Goal: Task Accomplishment & Management: Manage account settings

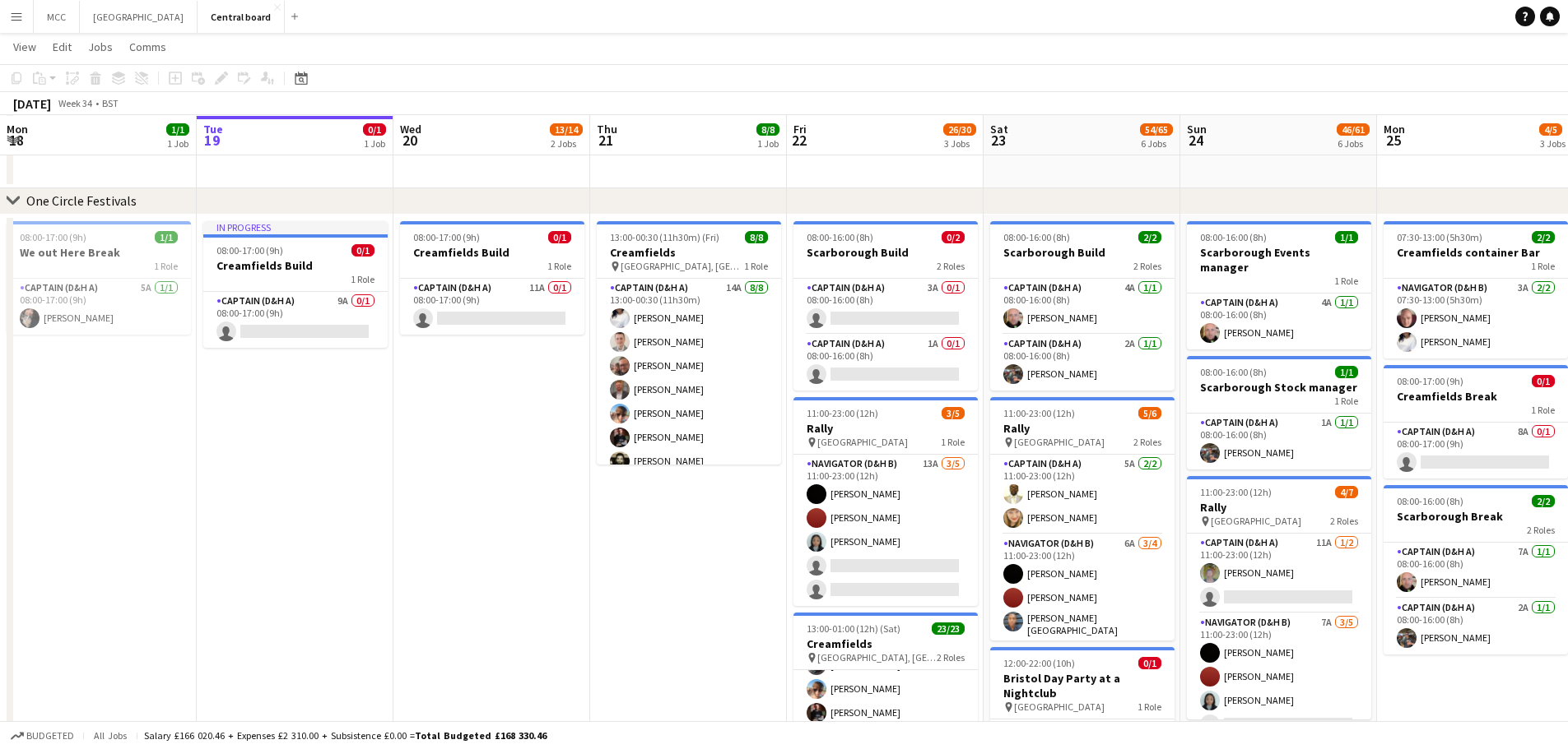
scroll to position [148, 0]
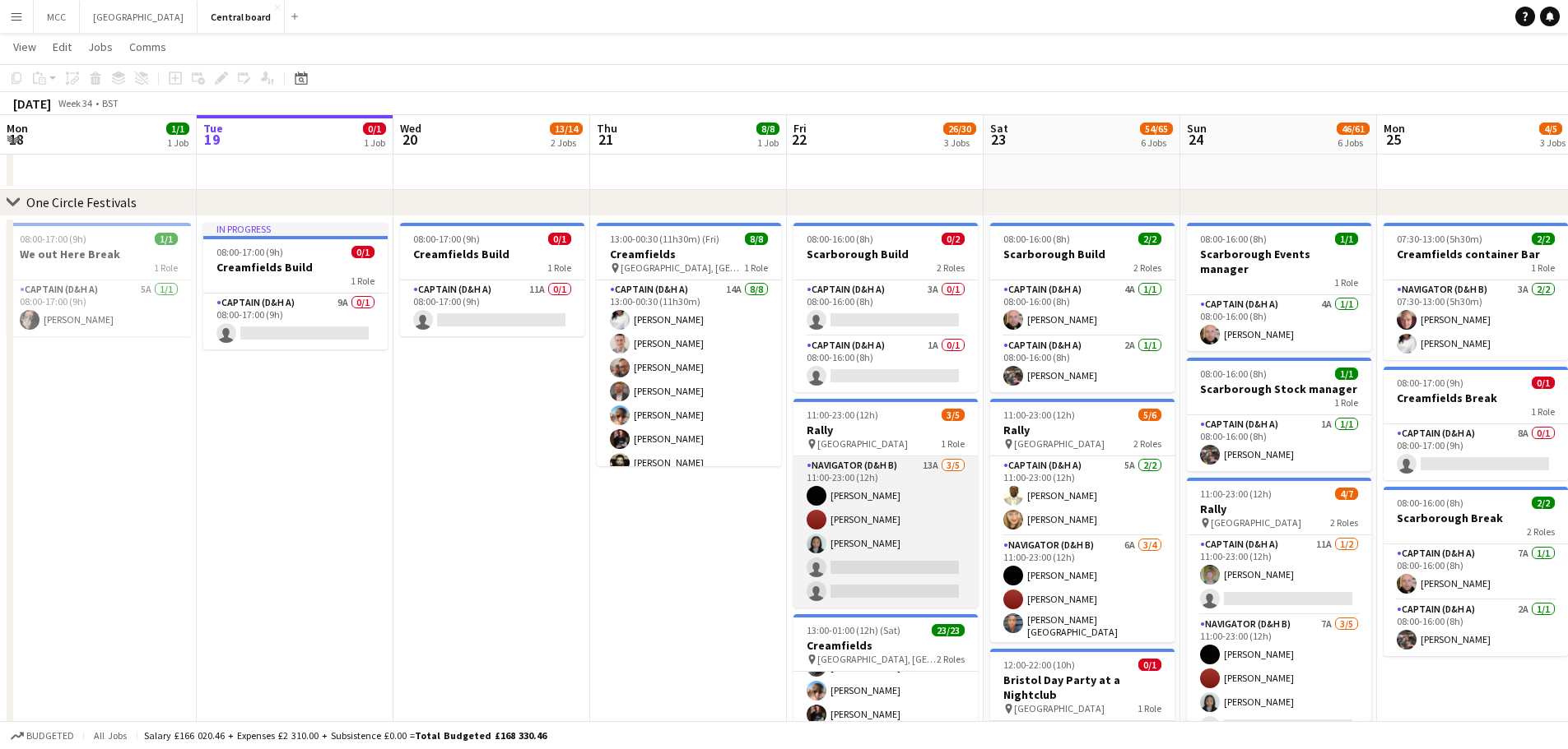
click at [873, 546] on app-card-role "Navigator (D&H B) 13A [DATE] 11:00-23:00 (12h) [PERSON_NAME] [PERSON_NAME] sing…" at bounding box center [886, 532] width 184 height 151
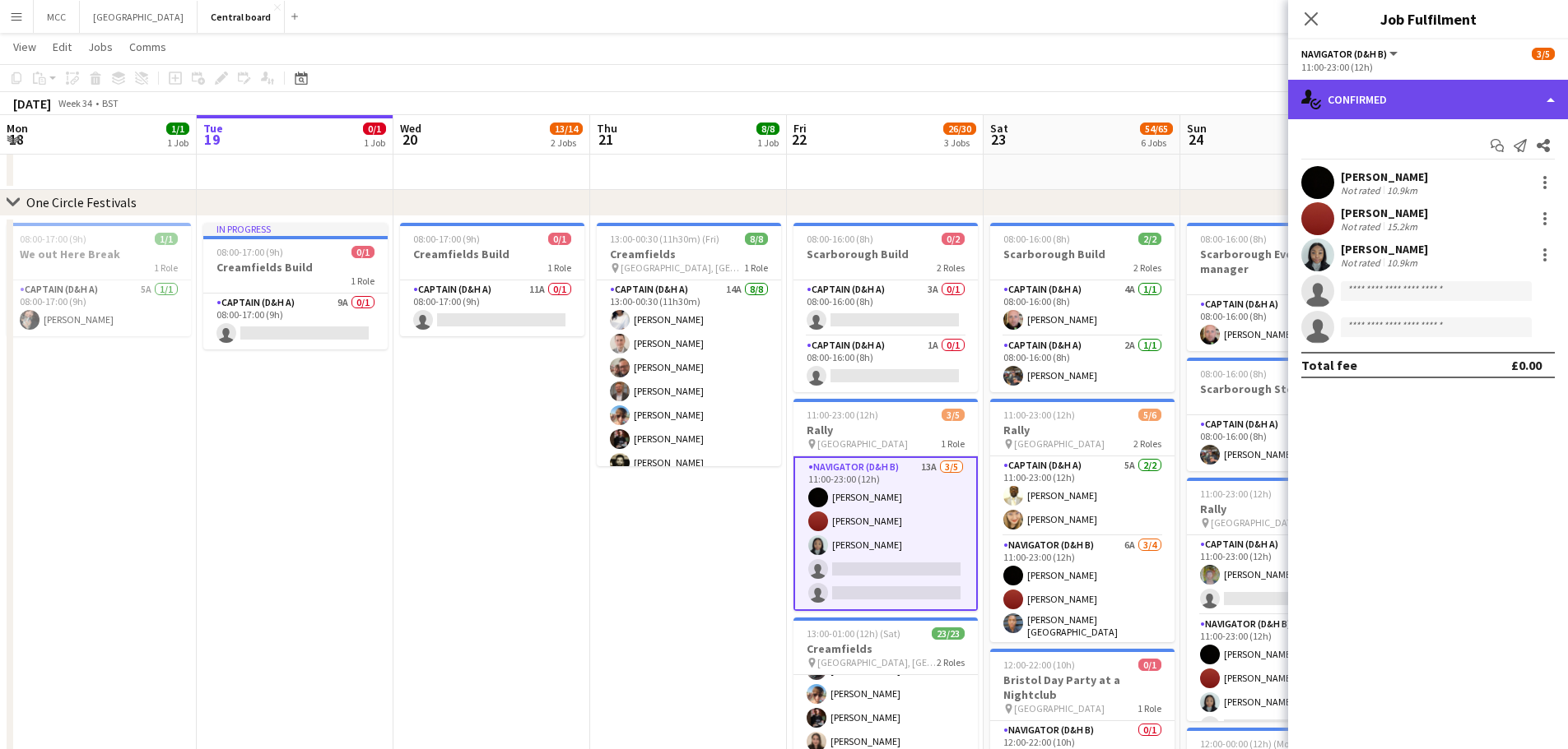
click at [1547, 89] on div "single-neutral-actions-check-2 Confirmed" at bounding box center [1428, 100] width 280 height 39
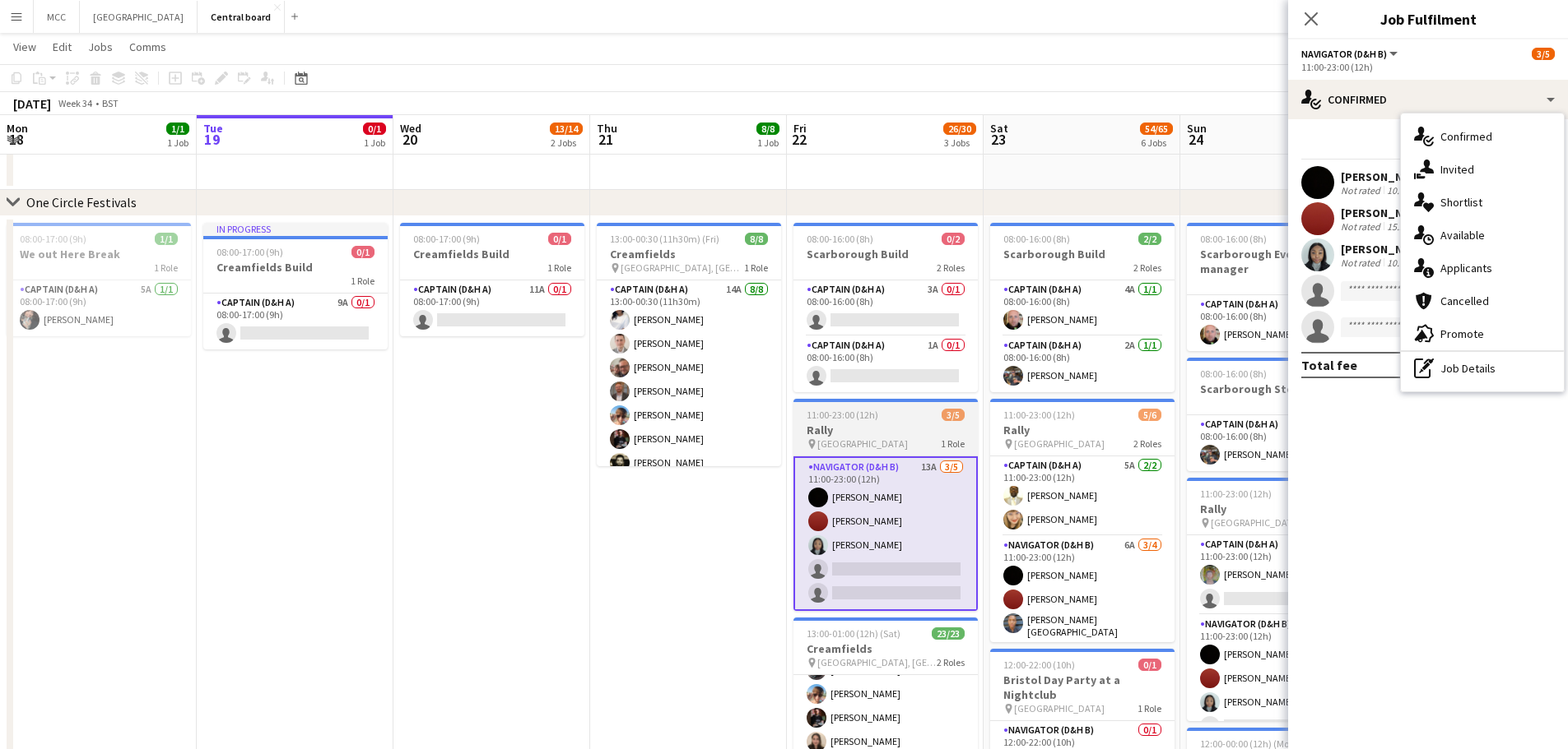
click at [890, 426] on h3 "Rally" at bounding box center [886, 430] width 184 height 15
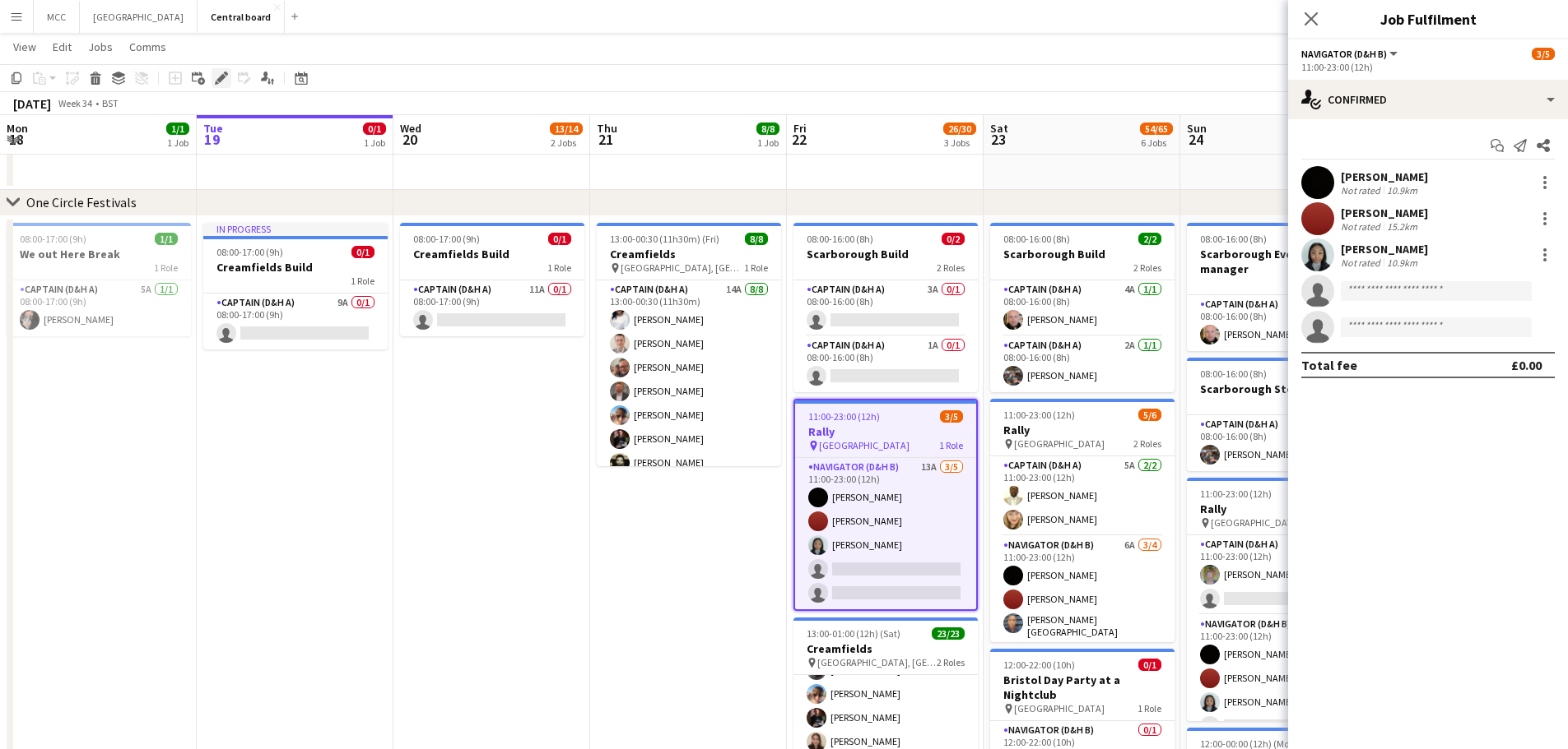
click at [219, 87] on div "Edit" at bounding box center [221, 78] width 20 height 20
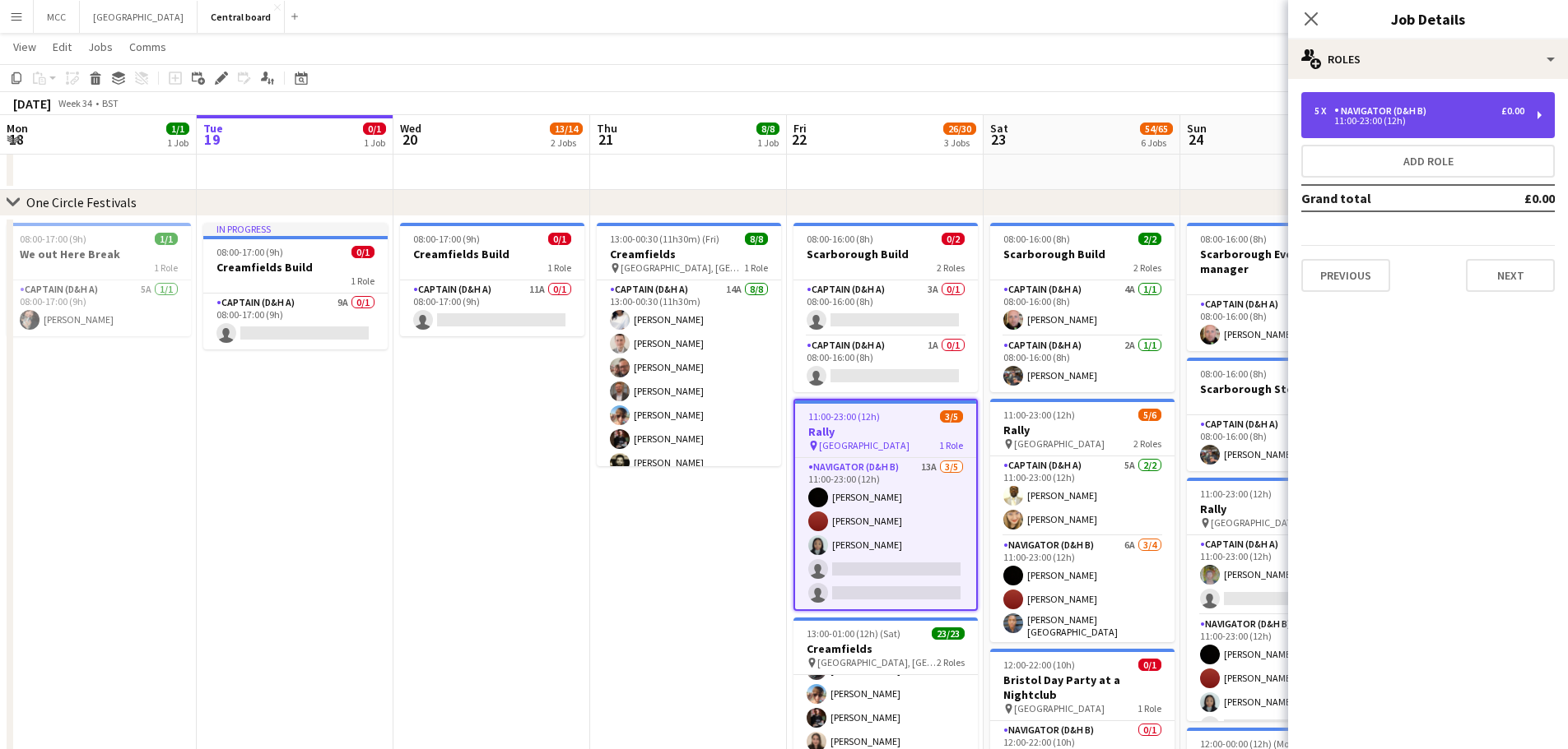
click at [1388, 117] on div "11:00-23:00 (12h)" at bounding box center [1419, 120] width 210 height 8
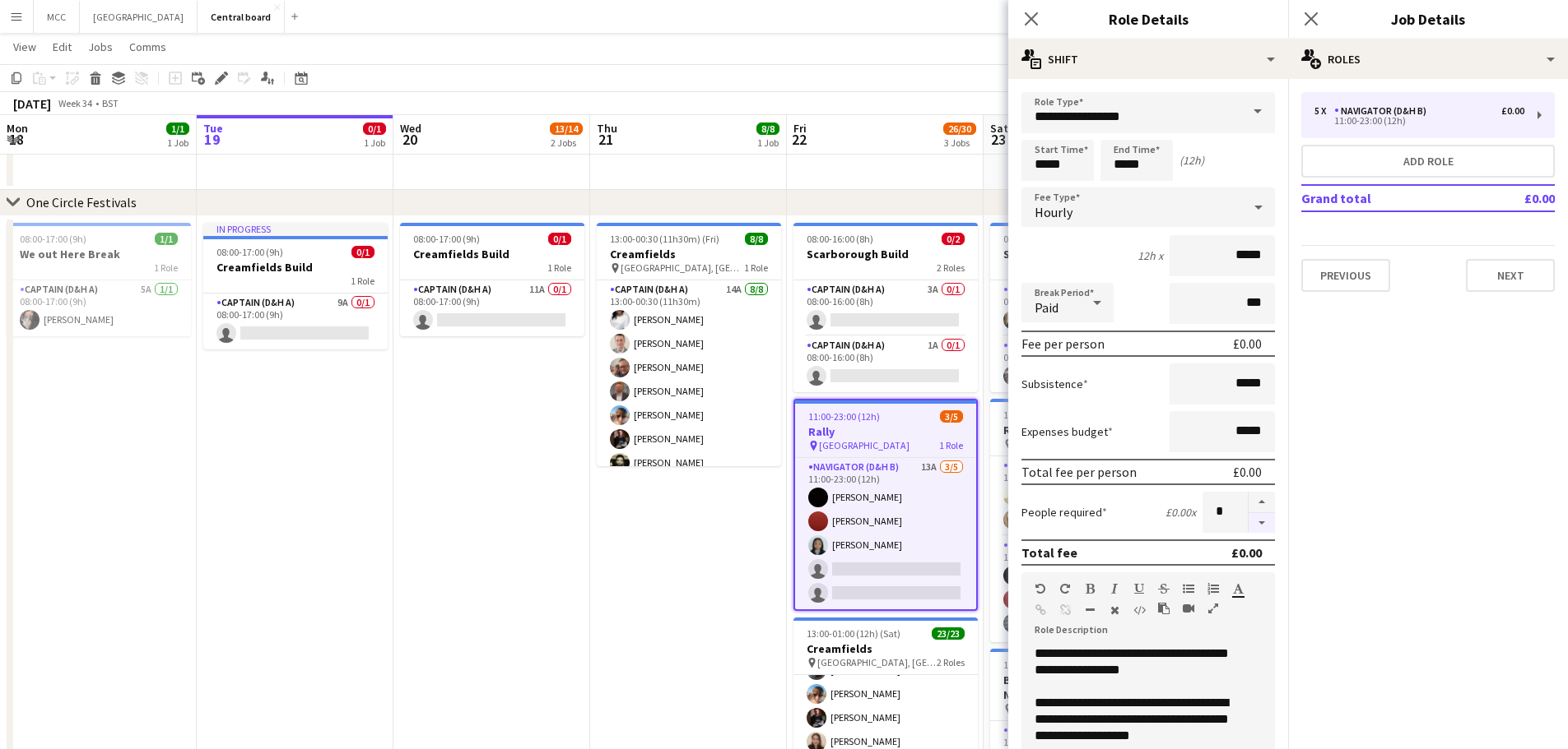
click at [1249, 519] on button "button" at bounding box center [1262, 523] width 26 height 21
type input "*"
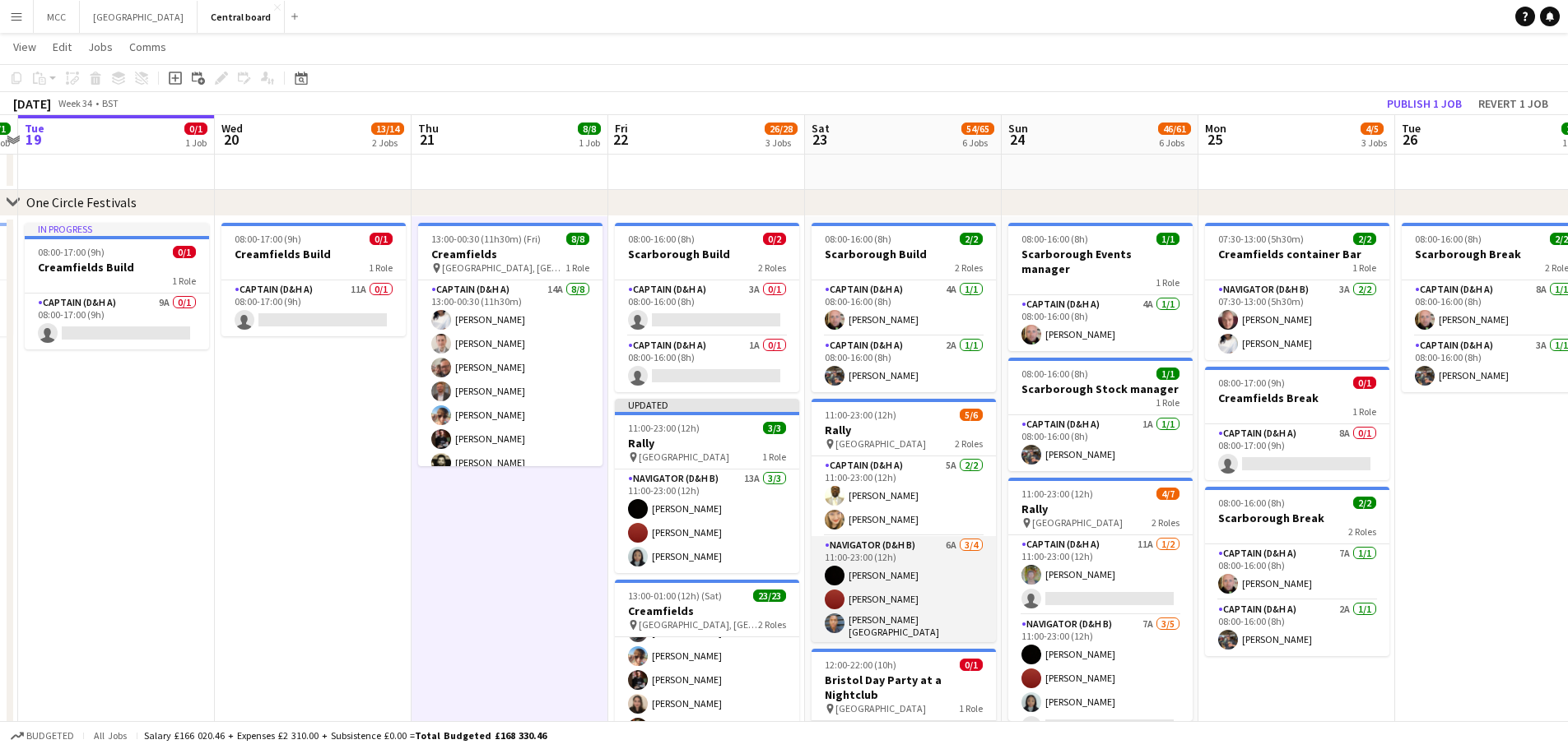
scroll to position [0, 607]
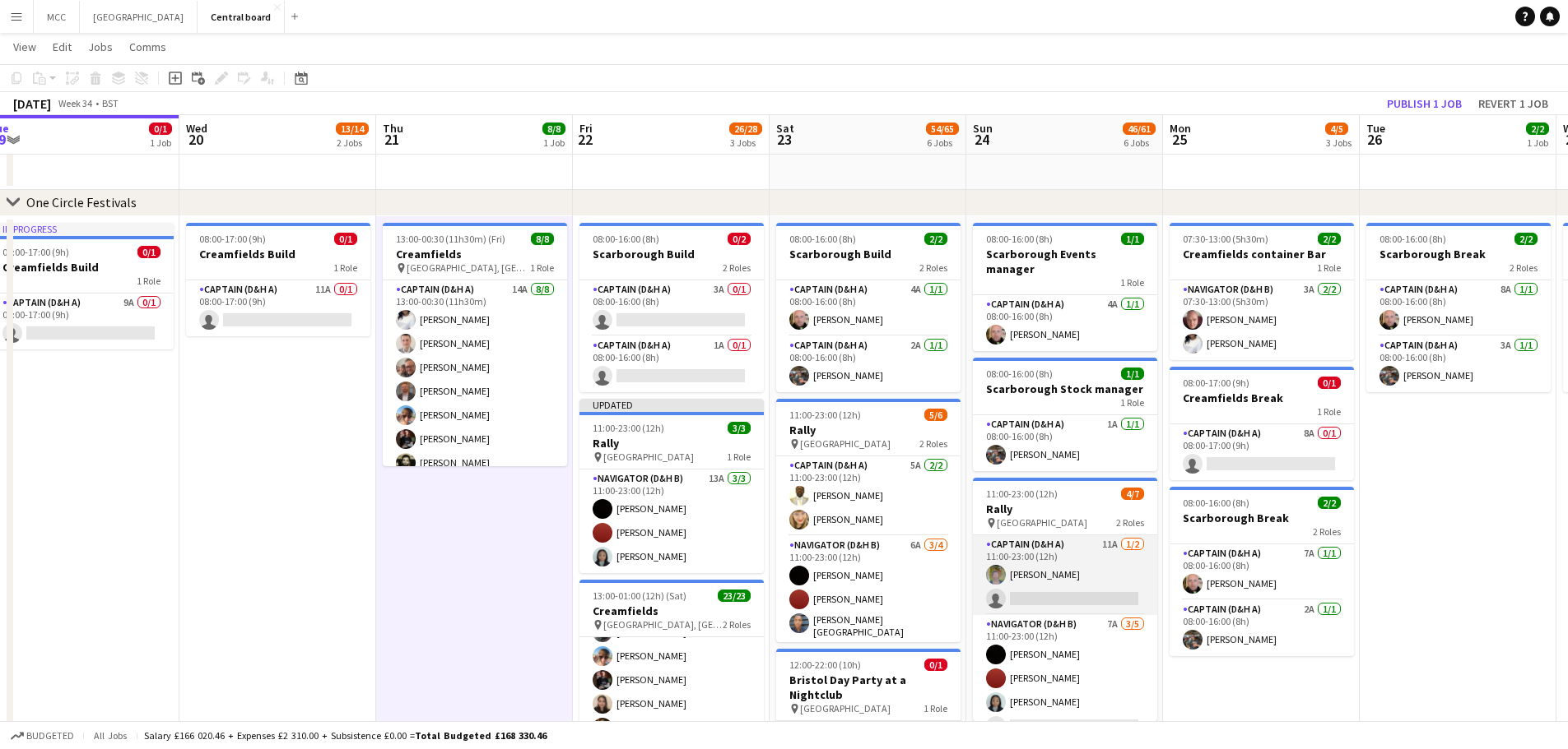
click at [1100, 559] on app-card-role "Captain (D&H A) 11A [DATE] 11:00-23:00 (12h) [PERSON_NAME] single-neutral-actio…" at bounding box center [1065, 575] width 184 height 80
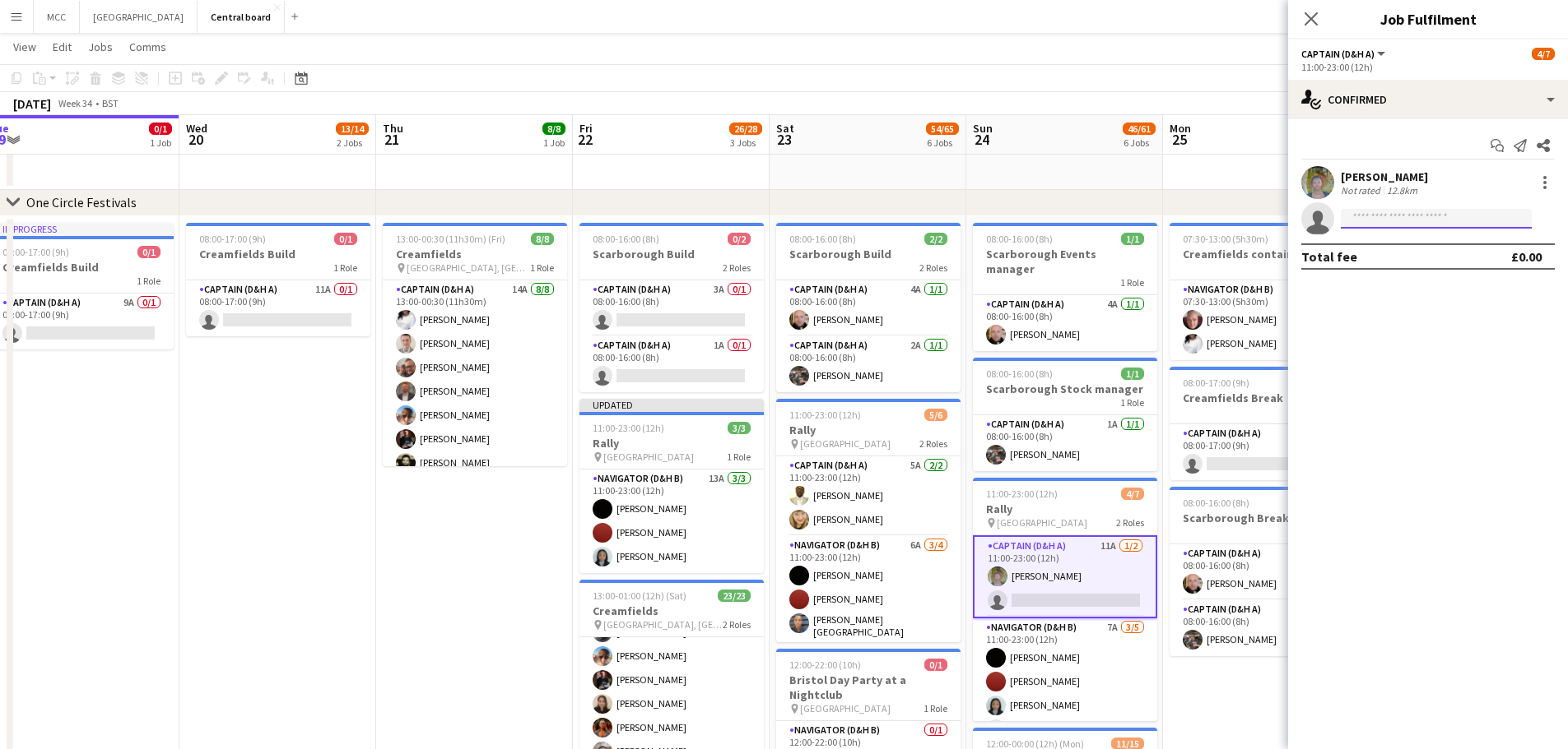
click at [1424, 217] on input at bounding box center [1435, 218] width 191 height 20
type input "*"
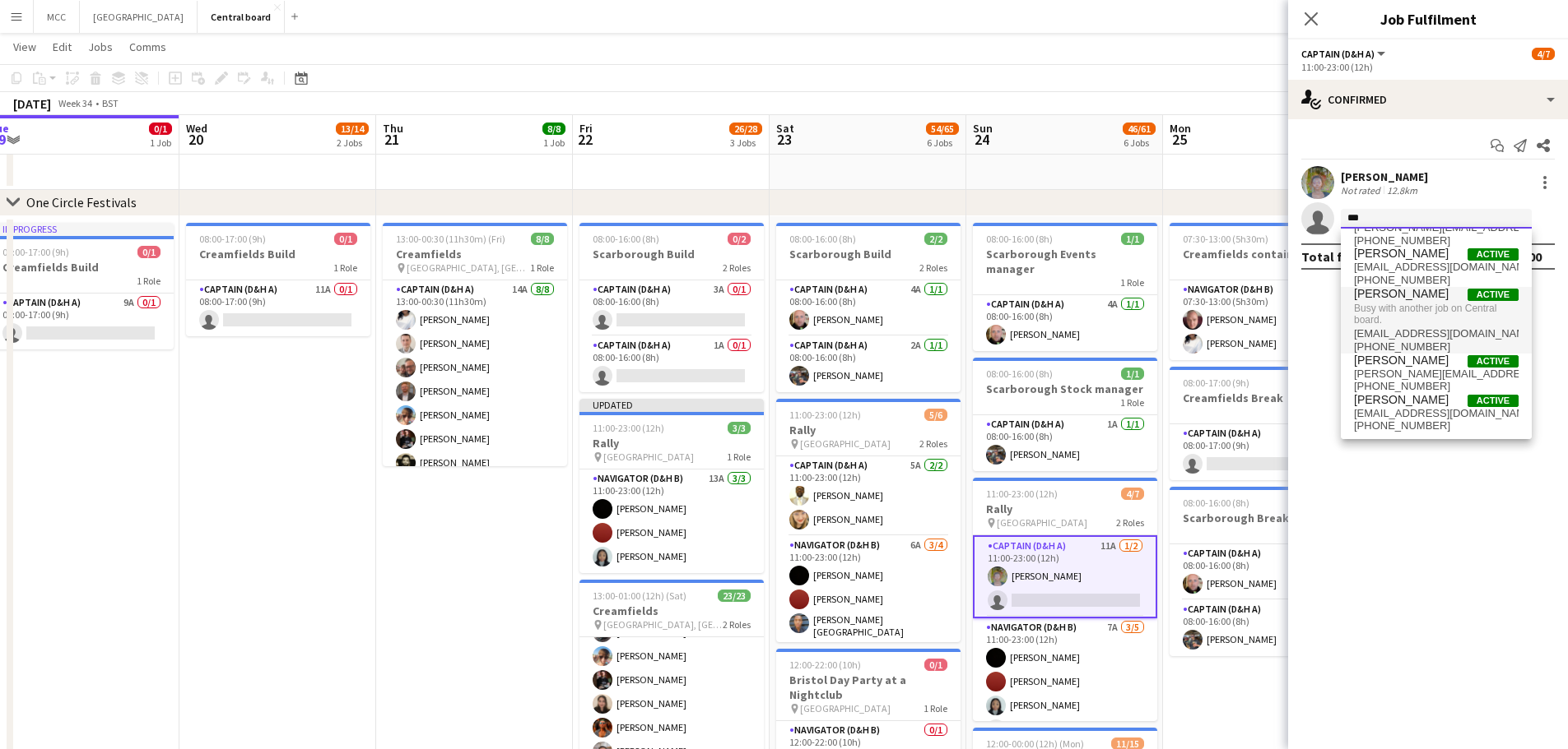
scroll to position [0, 0]
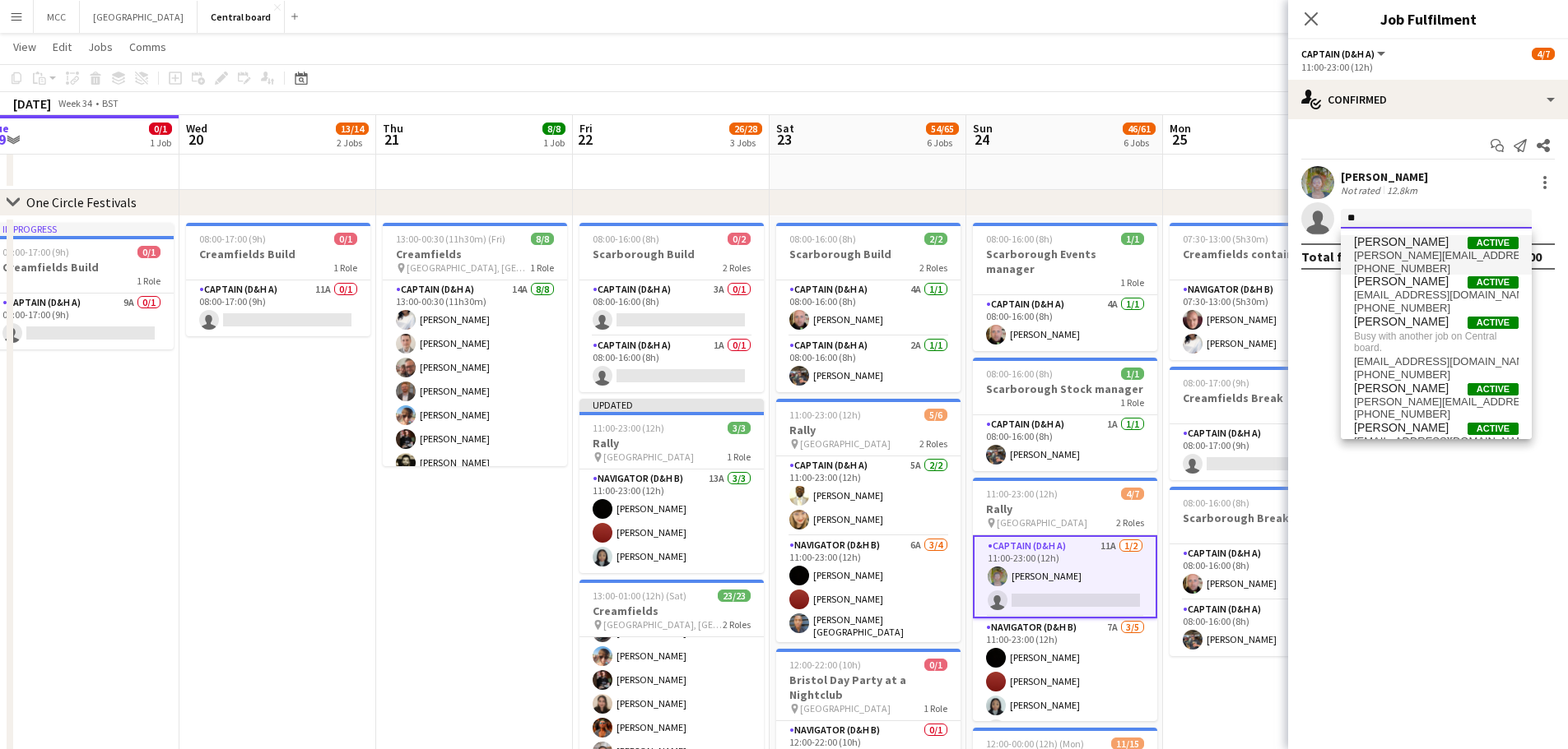
type input "*"
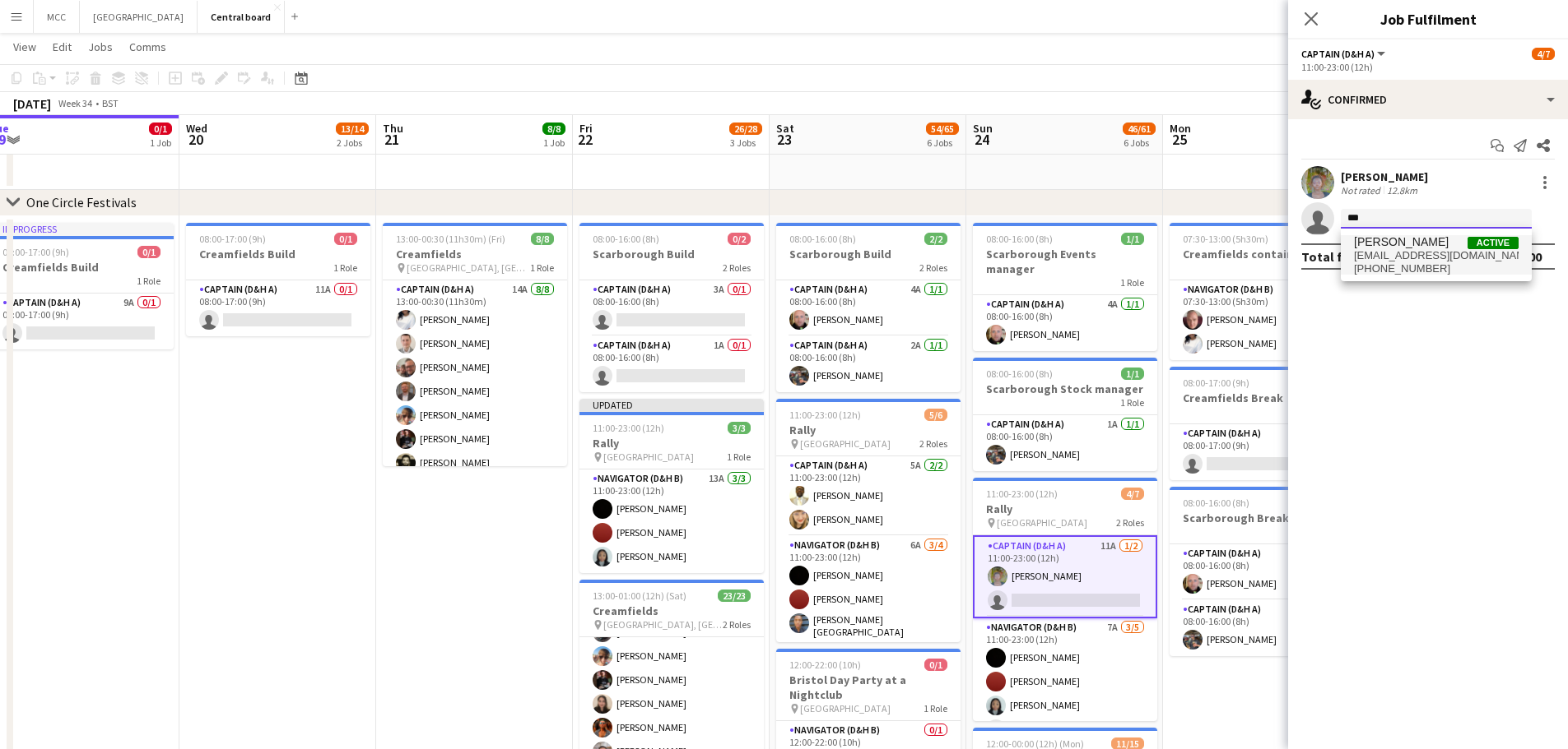
type input "***"
click at [1377, 247] on span "[PERSON_NAME]" at bounding box center [1401, 242] width 95 height 14
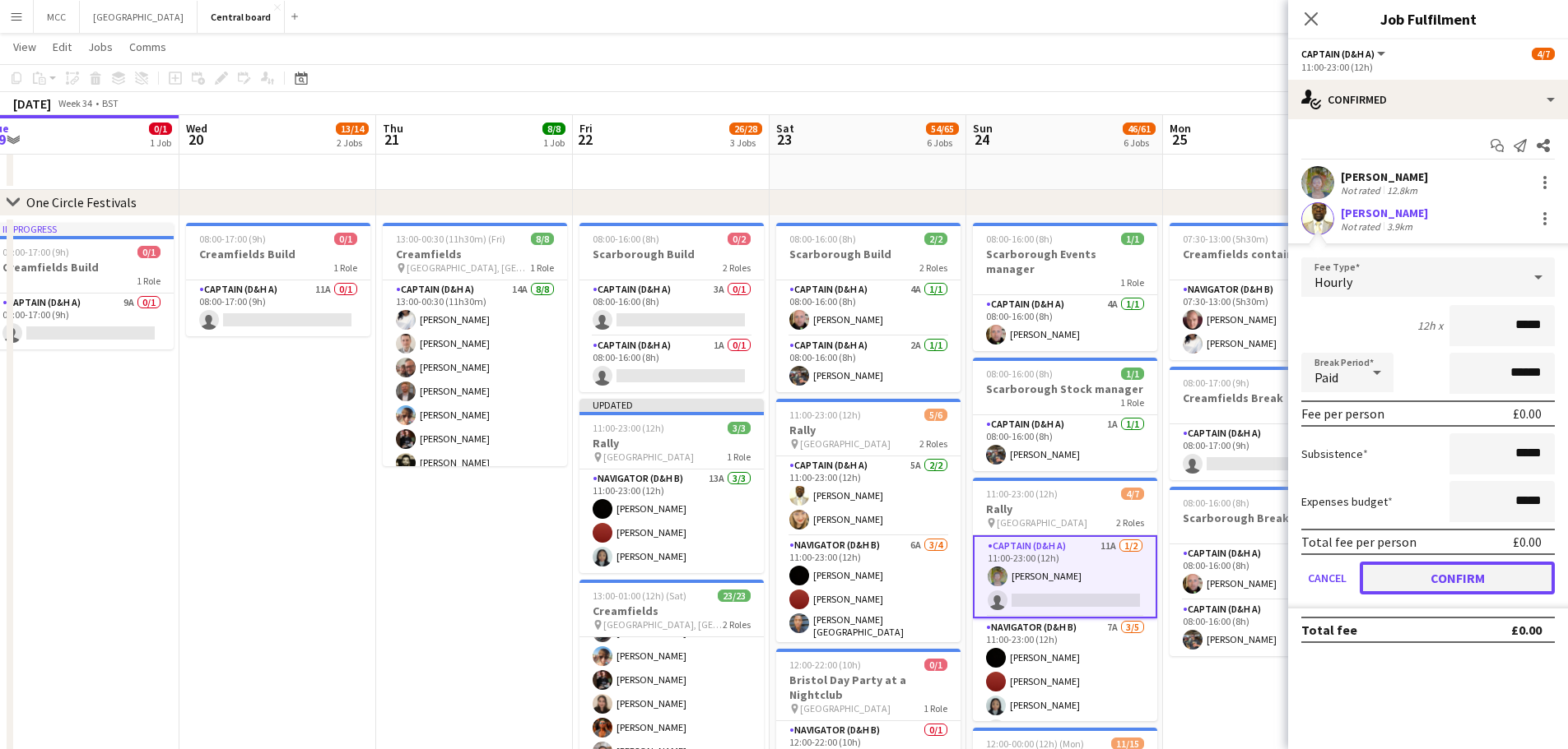
click at [1486, 575] on button "Confirm" at bounding box center [1456, 578] width 195 height 33
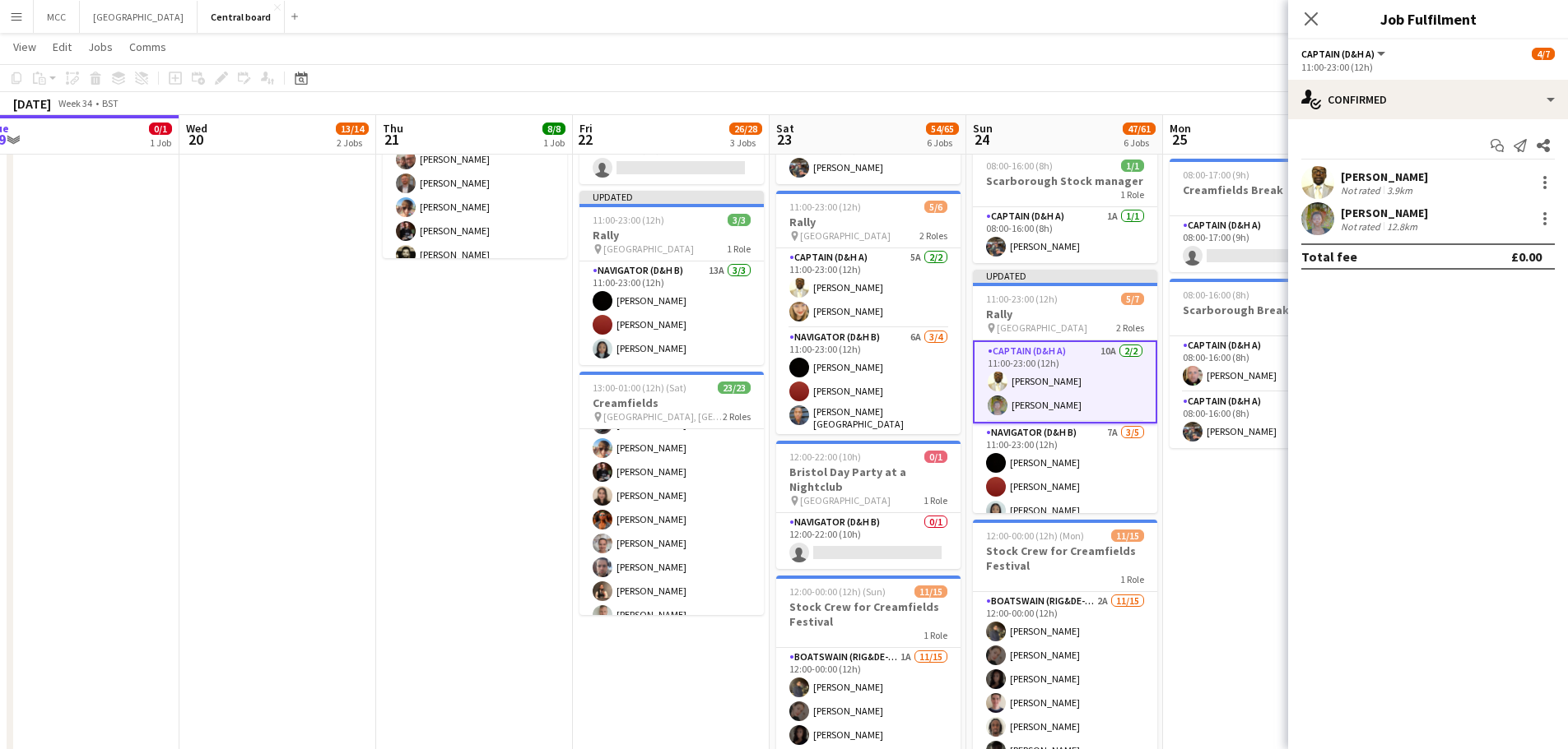
click at [460, 498] on app-date-cell "13:00-00:30 (11h30m) (Fri) 8/8 Creamfields pin Daresbury, England 1 Role Captai…" at bounding box center [474, 661] width 196 height 1305
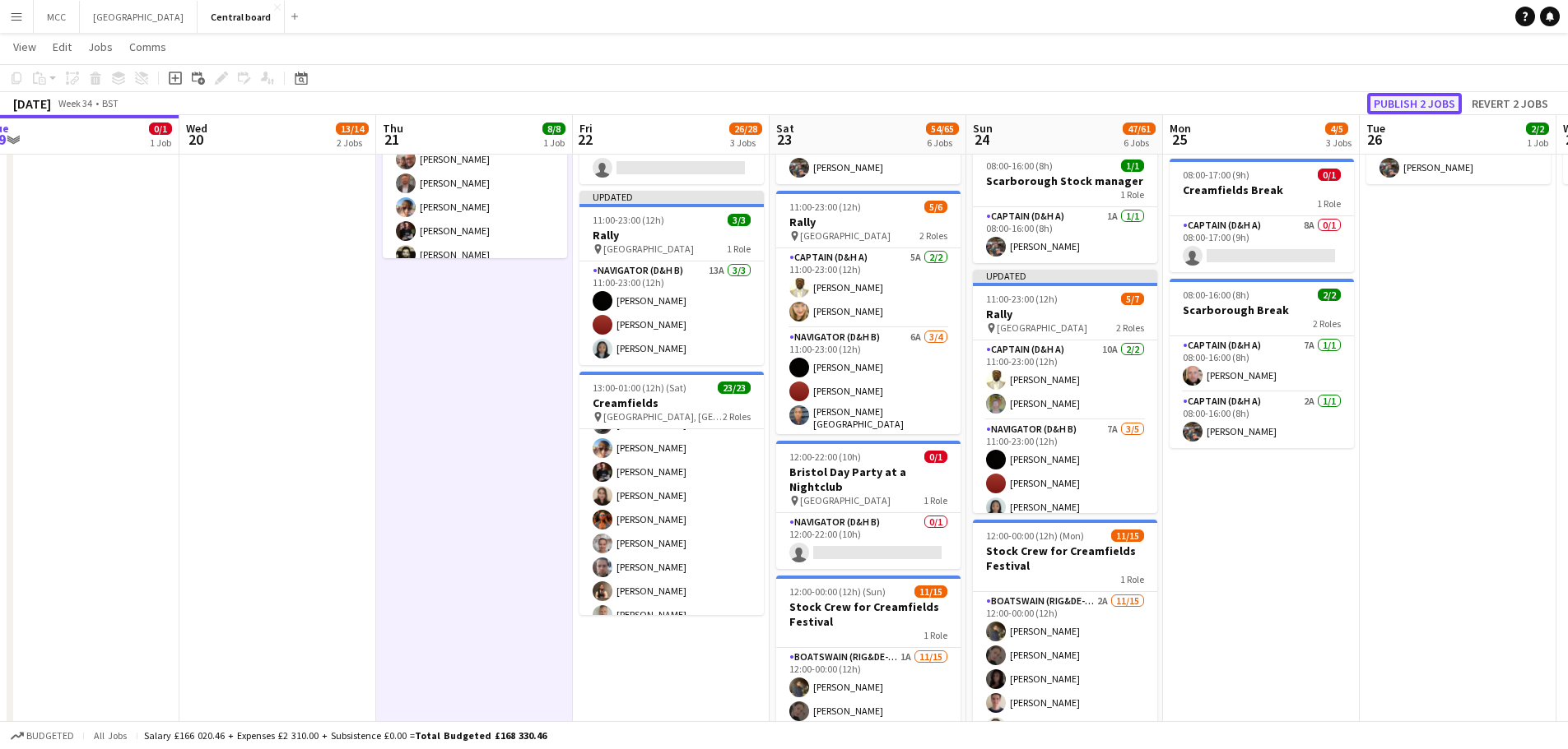
click at [1436, 112] on button "Publish 2 jobs" at bounding box center [1414, 103] width 95 height 22
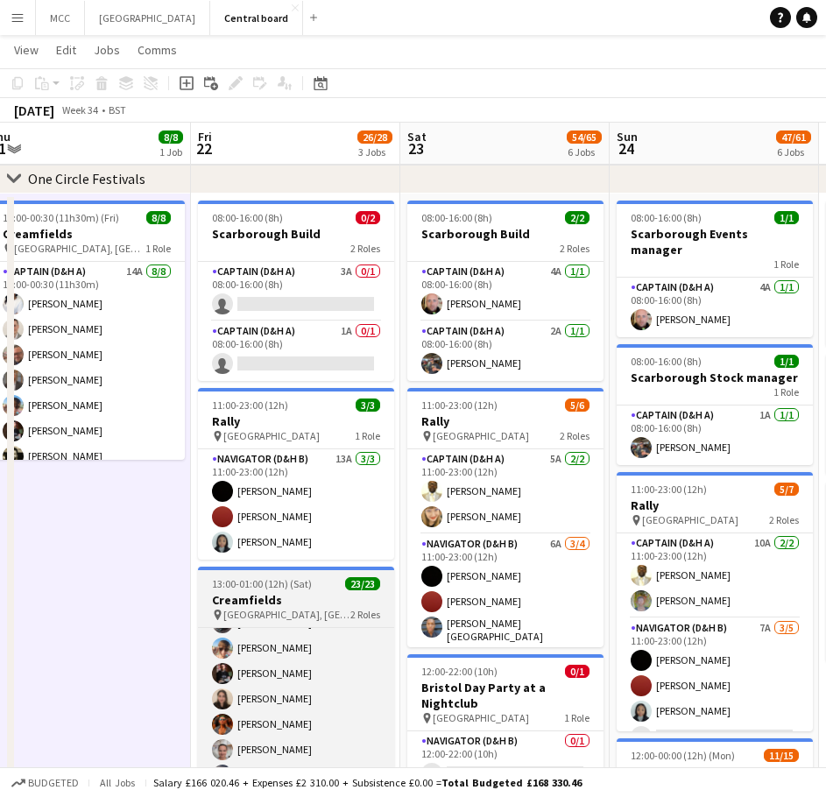
scroll to position [0, 607]
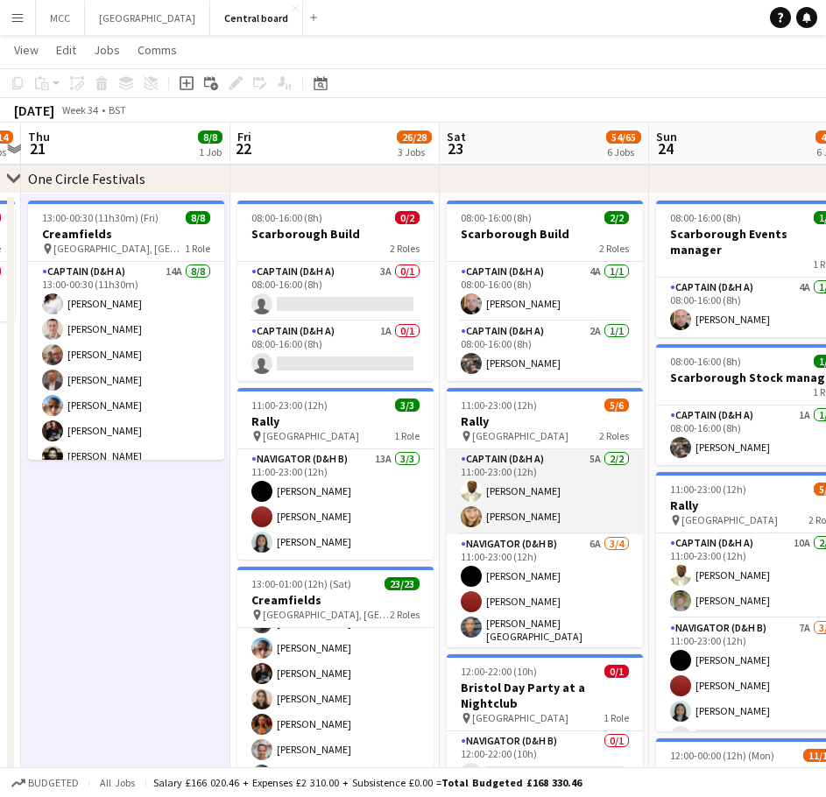
click at [528, 491] on app-card-role "Captain (D&H A) 5A [DATE] 11:00-23:00 (12h) Oli [PERSON_NAME] [PERSON_NAME]" at bounding box center [544, 491] width 196 height 85
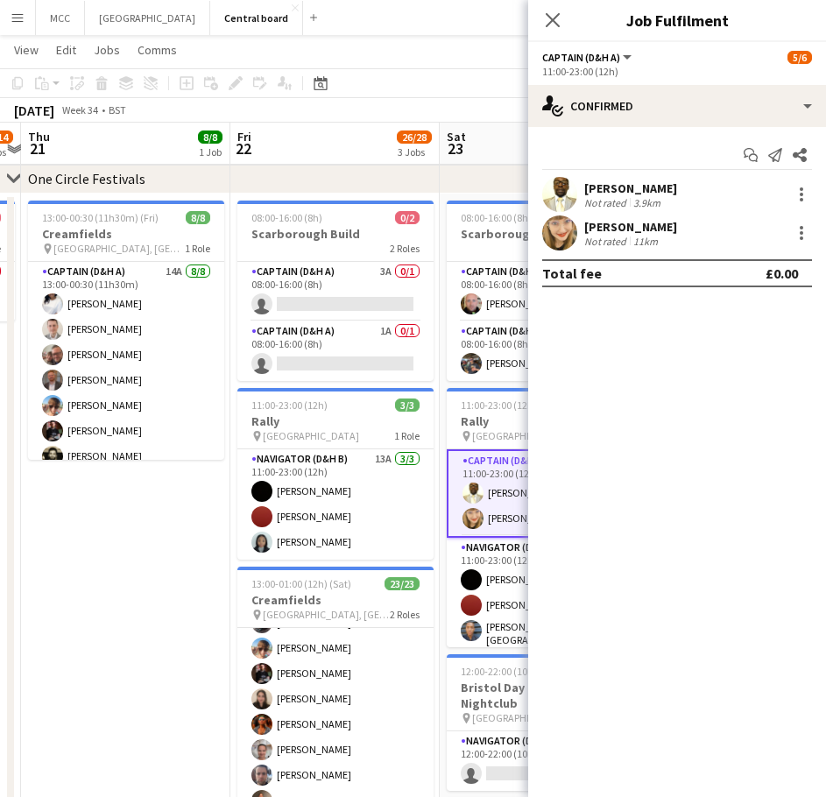
click at [658, 179] on div "[PERSON_NAME] Not rated 3.9km" at bounding box center [677, 194] width 298 height 35
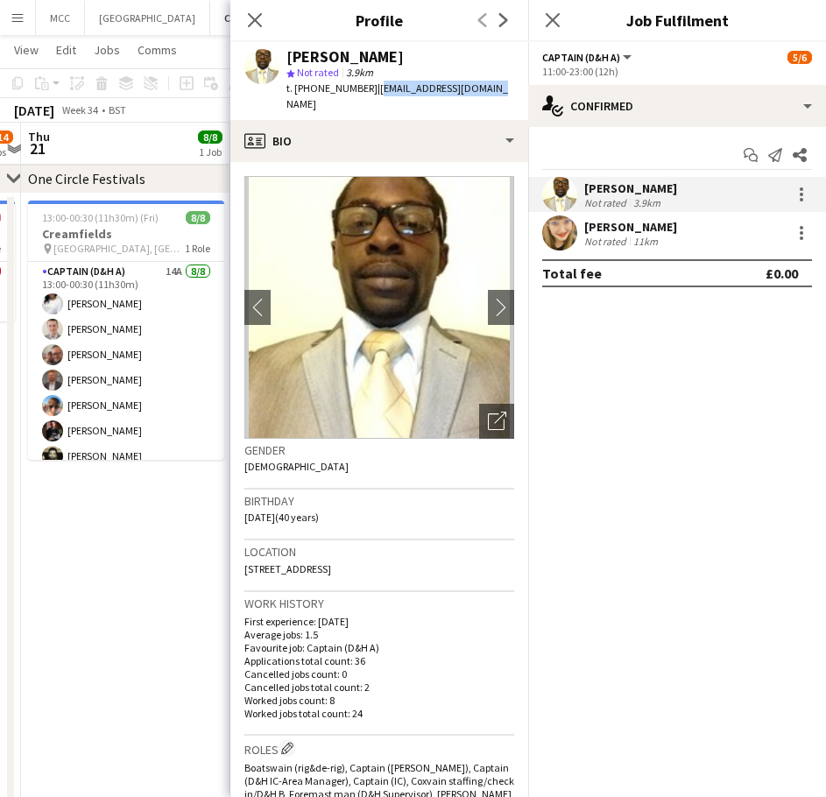
drag, startPoint x: 481, startPoint y: 88, endPoint x: 369, endPoint y: 88, distance: 111.2
click at [369, 88] on div "[PERSON_NAME] star Not rated 3.9km t. [PHONE_NUMBER] | [EMAIL_ADDRESS][DOMAIN_N…" at bounding box center [379, 81] width 298 height 78
copy span "[EMAIL_ADDRESS][DOMAIN_NAME]"
click at [253, 27] on icon "Close pop-in" at bounding box center [254, 19] width 17 height 17
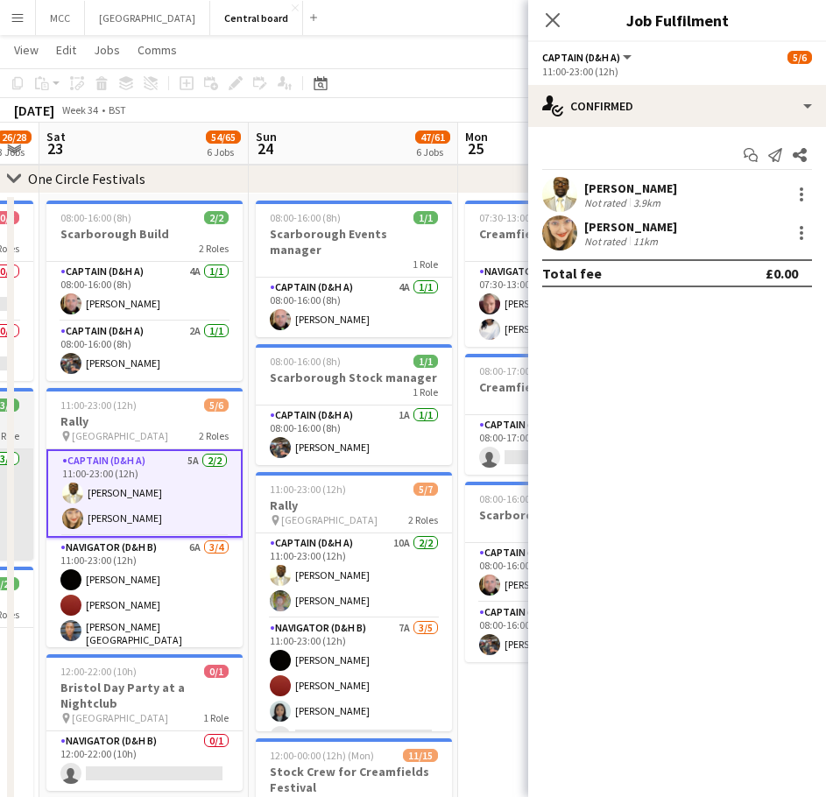
scroll to position [0, 589]
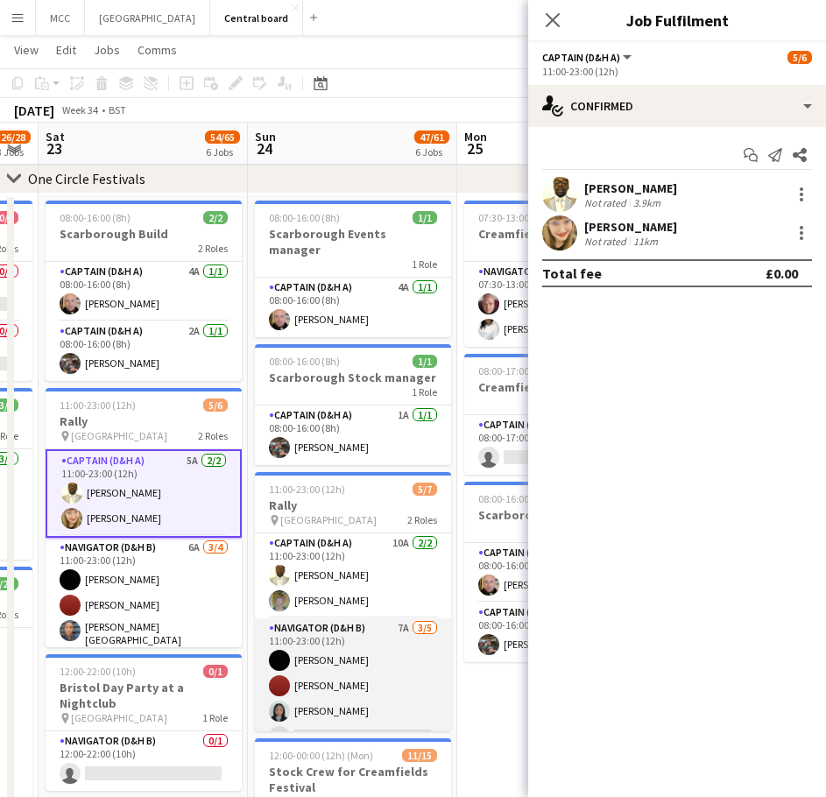
click at [306, 660] on app-card-role "Navigator (D&H B) 7A [DATE] 11:00-23:00 (12h) [PERSON_NAME] [PERSON_NAME] singl…" at bounding box center [353, 698] width 196 height 161
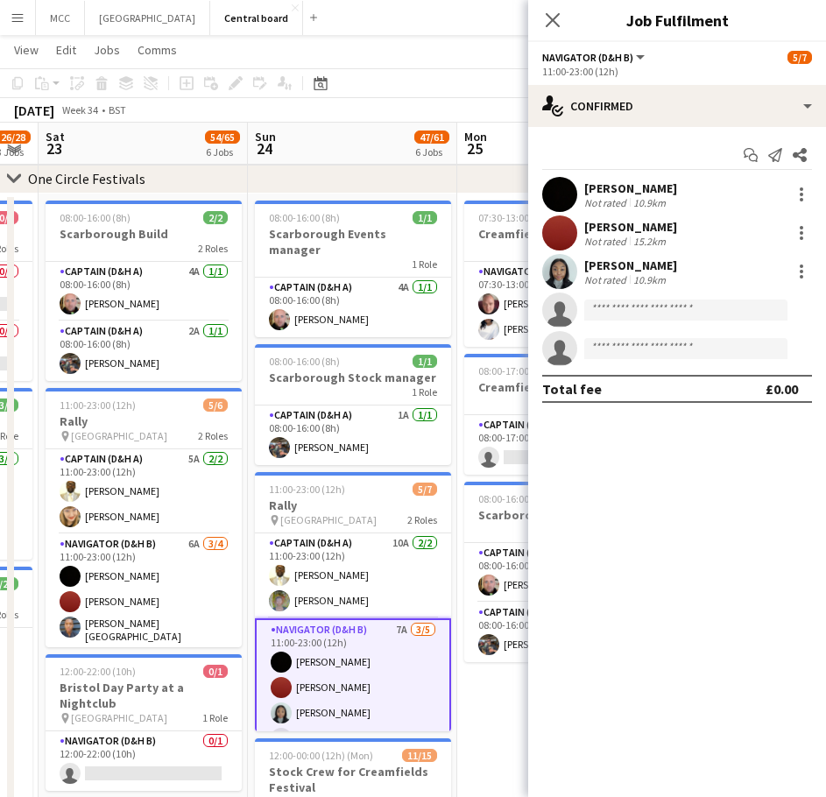
click at [306, 660] on app-card-role "Navigator (D&H B) 7A [DATE] 11:00-23:00 (12h) [PERSON_NAME] [PERSON_NAME] singl…" at bounding box center [353, 700] width 196 height 165
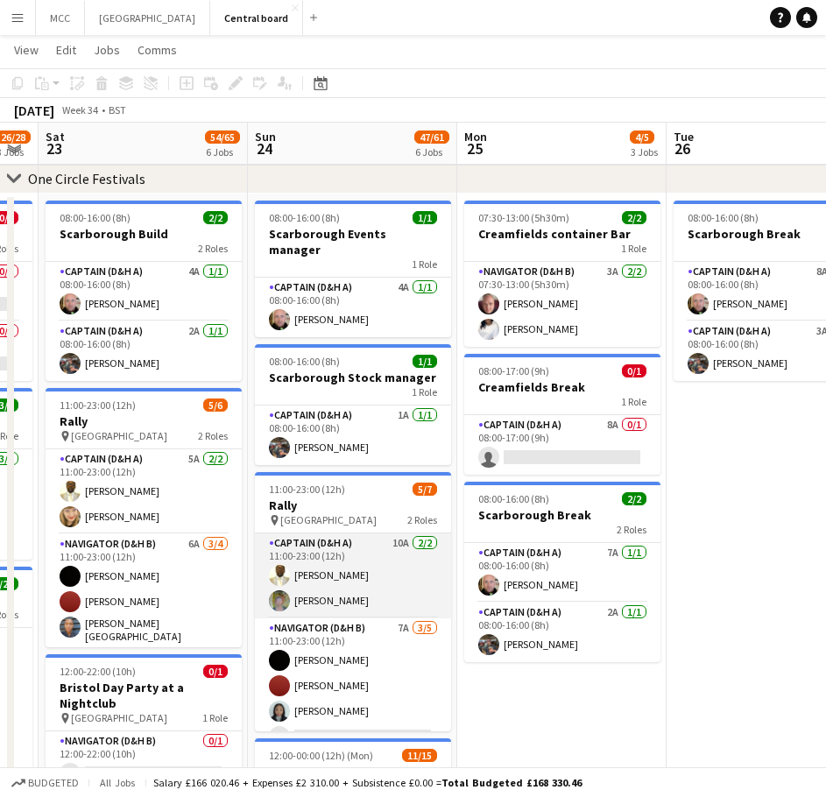
click at [336, 596] on app-card-role "Captain (D&H A) 10A [DATE] 11:00-23:00 (12h) Oli [PERSON_NAME] [PERSON_NAME]" at bounding box center [353, 575] width 196 height 85
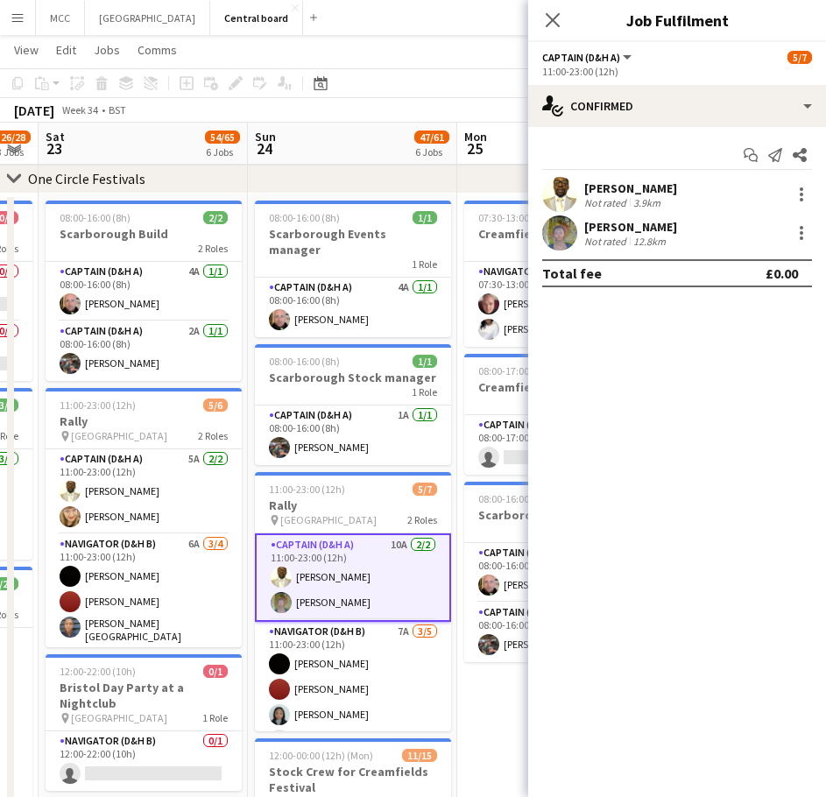
click at [681, 229] on div "[PERSON_NAME] Not rated 12.8km" at bounding box center [677, 232] width 298 height 35
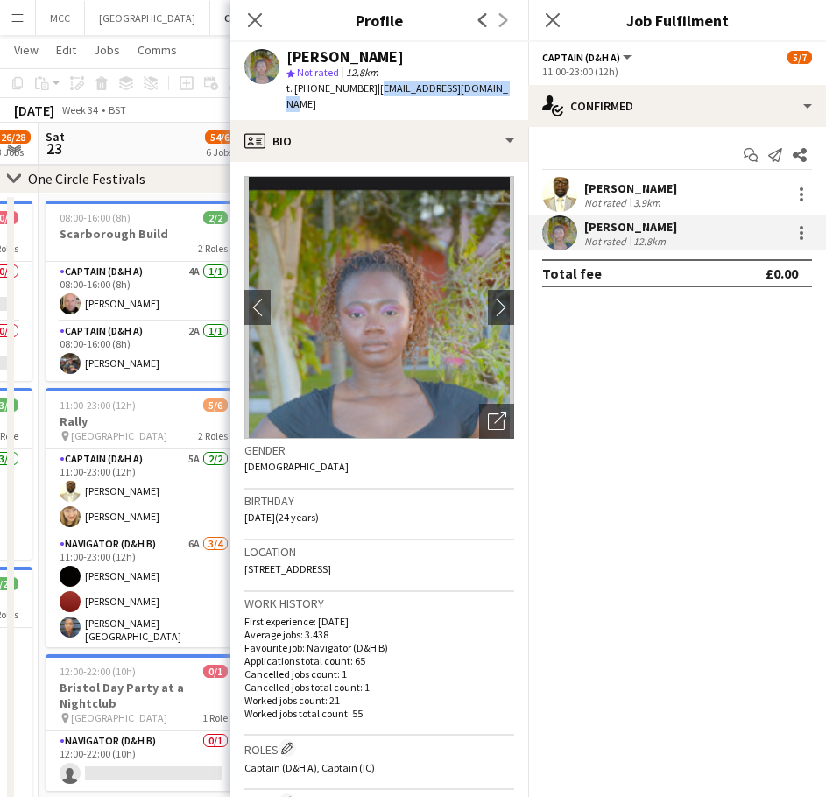
drag, startPoint x: 495, startPoint y: 87, endPoint x: 369, endPoint y: 101, distance: 126.0
click at [369, 101] on div "[PERSON_NAME] star Not rated 12.8km t. [PHONE_NUMBER] | [EMAIL_ADDRESS][DOMAIN_…" at bounding box center [379, 81] width 298 height 78
copy span "[EMAIL_ADDRESS][DOMAIN_NAME]"
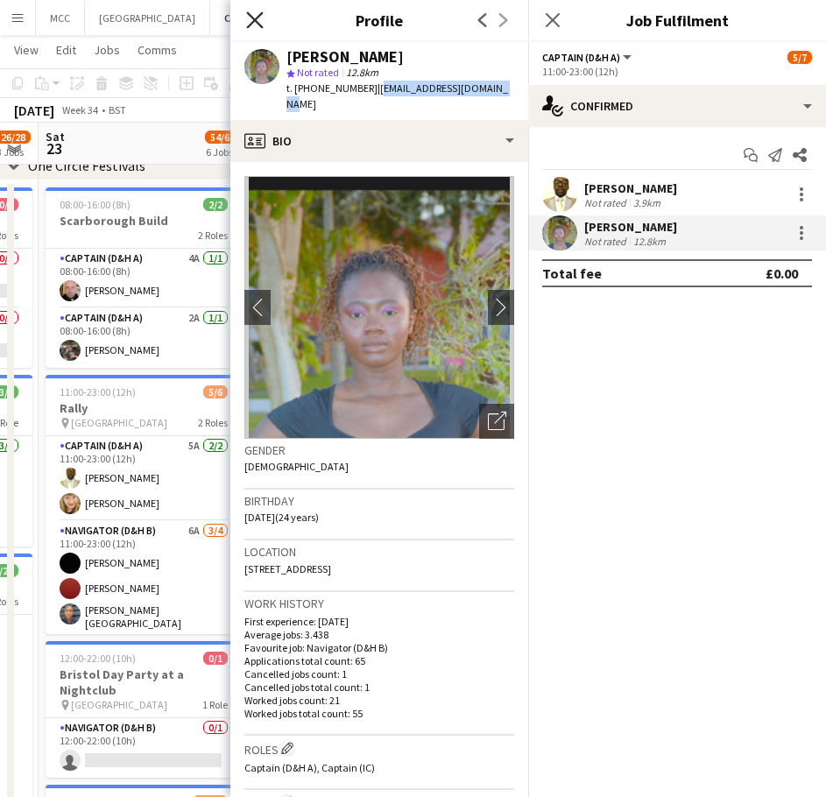
click at [254, 21] on icon at bounding box center [254, 19] width 17 height 17
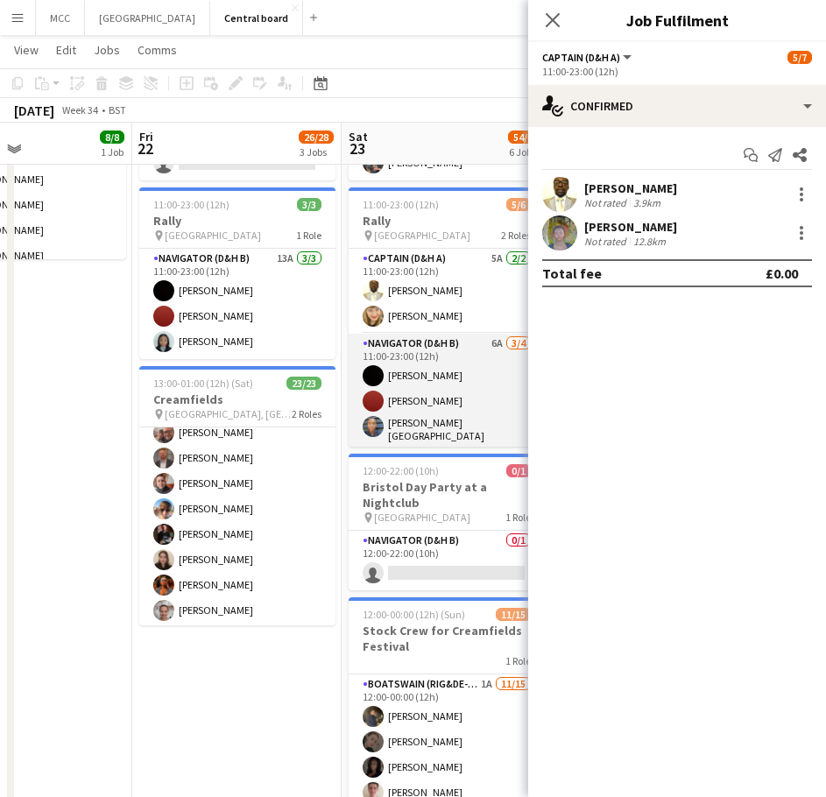
scroll to position [214, 0]
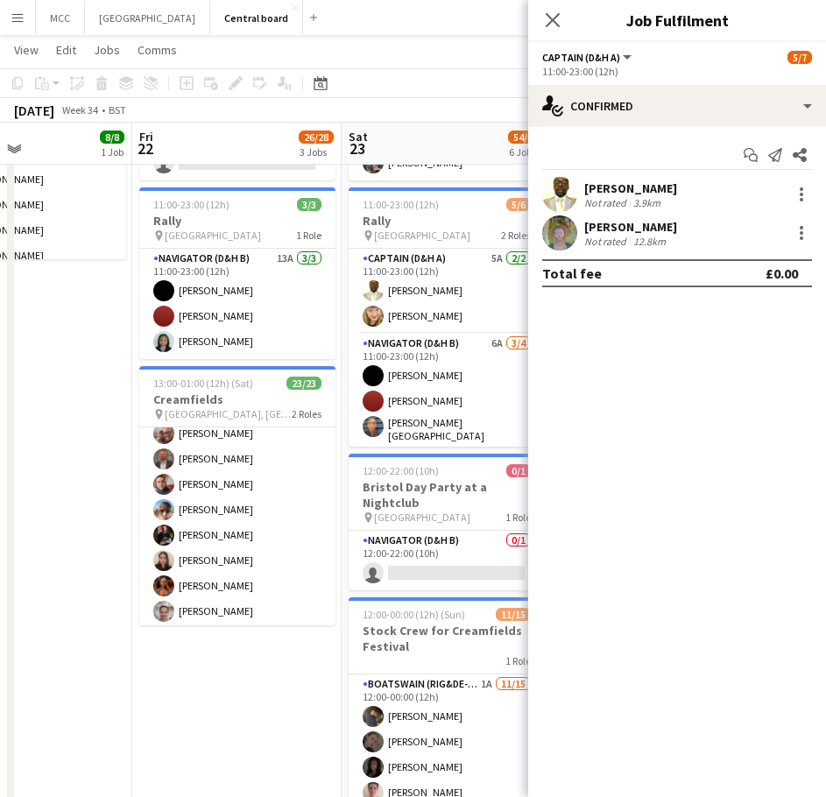
click at [308, 657] on app-date-cell "08:00-16:00 (8h) 0/2 Scarborough Build 2 Roles Captain (D&H A) 3A 0/1 08:00-16:…" at bounding box center [236, 687] width 209 height 1389
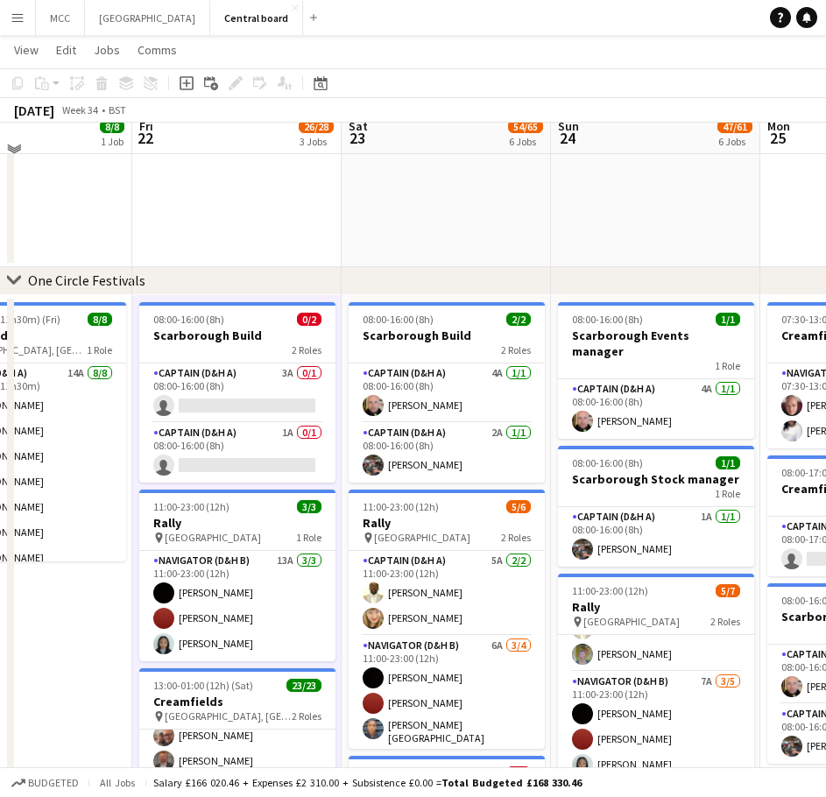
scroll to position [0, 0]
